Goal: Information Seeking & Learning: Learn about a topic

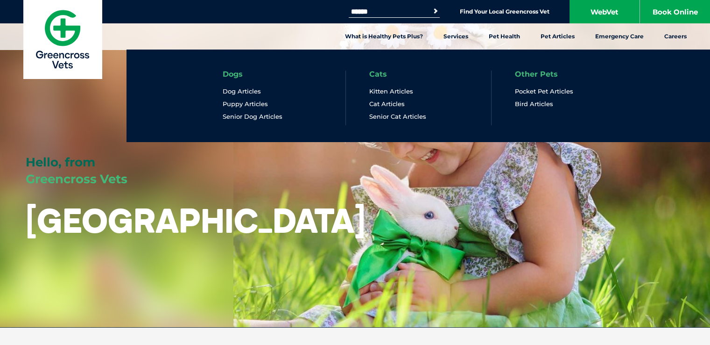
click at [547, 74] on link "Other Pets" at bounding box center [536, 74] width 43 height 7
click at [533, 75] on link "Other Pets" at bounding box center [536, 74] width 43 height 7
click at [533, 92] on link "Pocket Pet Articles" at bounding box center [544, 91] width 58 height 8
